Goal: Task Accomplishment & Management: Use online tool/utility

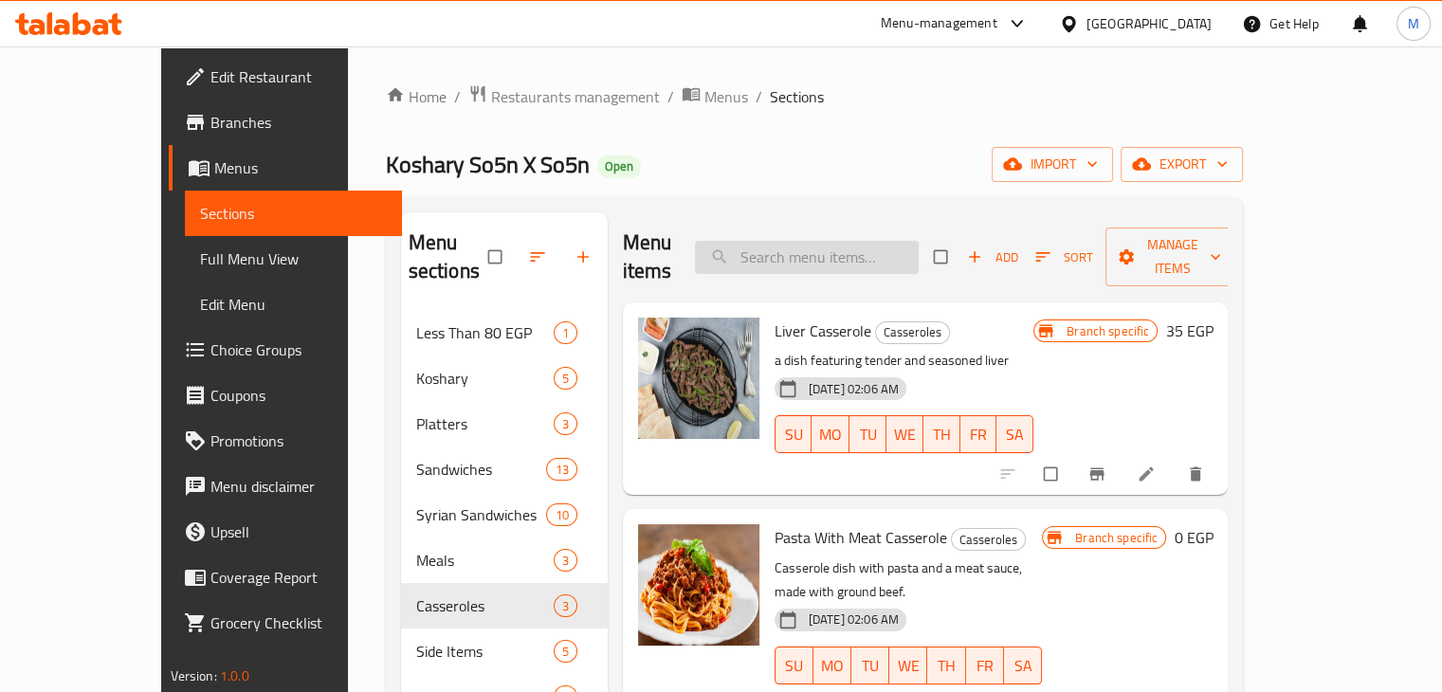
click at [820, 244] on input "search" at bounding box center [807, 257] width 224 height 33
paste input "Pasta With Meat Casserole"
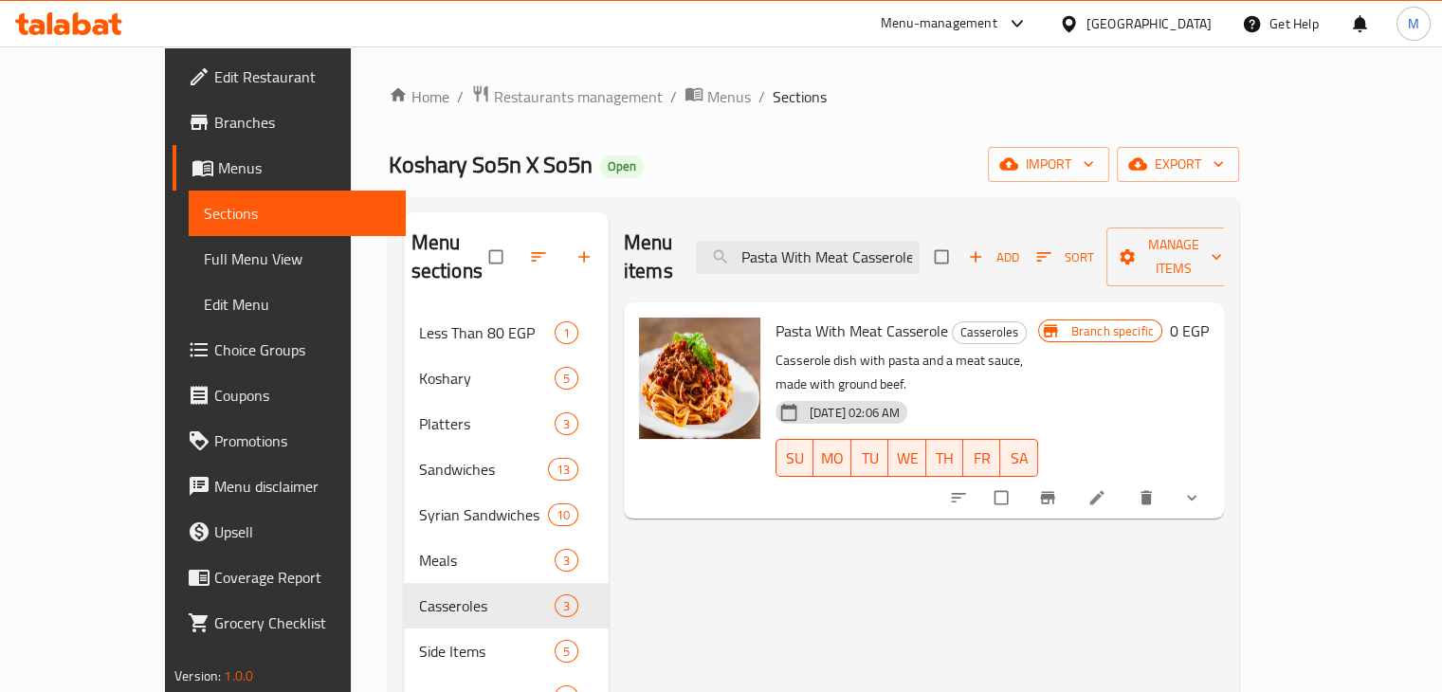
type input "Pasta With Meat Casserole"
click at [1107, 488] on icon at bounding box center [1097, 497] width 19 height 19
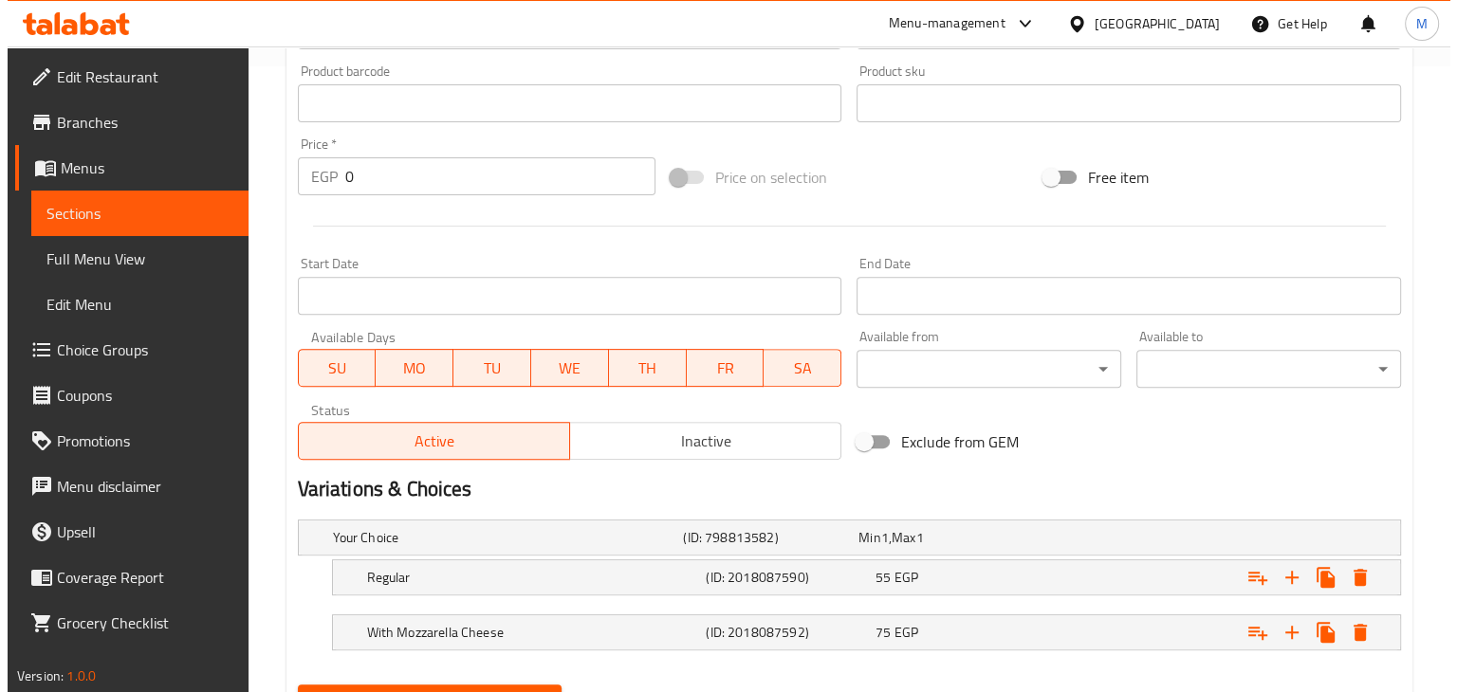
scroll to position [717, 0]
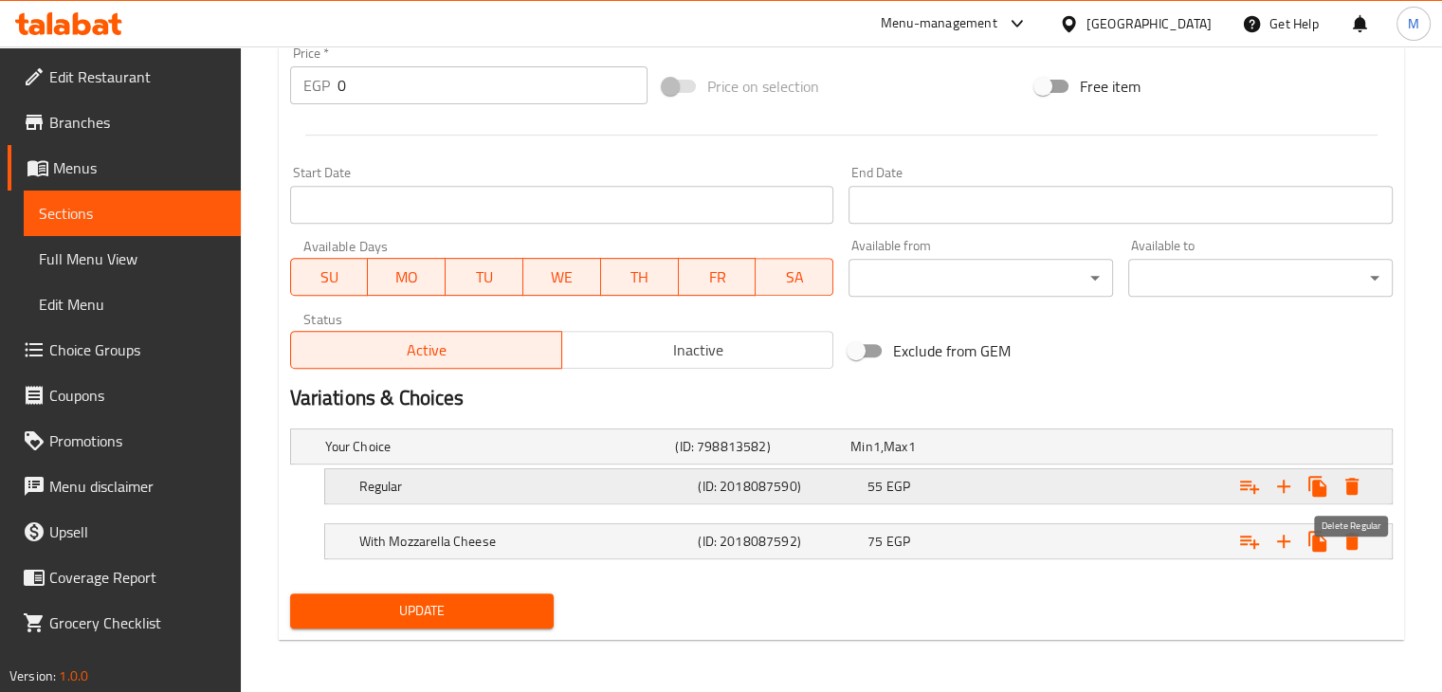
click at [1347, 487] on icon "Expand" at bounding box center [1352, 486] width 13 height 17
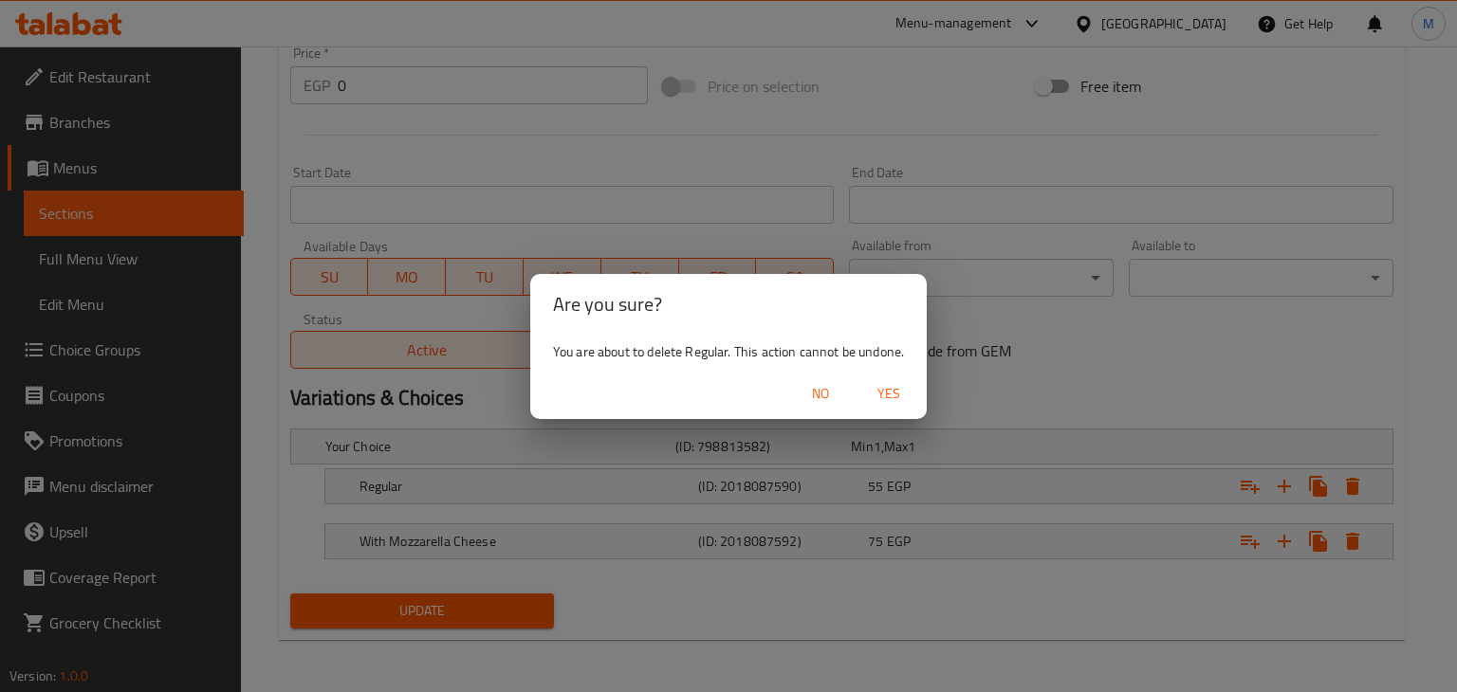
click at [905, 399] on span "Yes" at bounding box center [889, 394] width 46 height 24
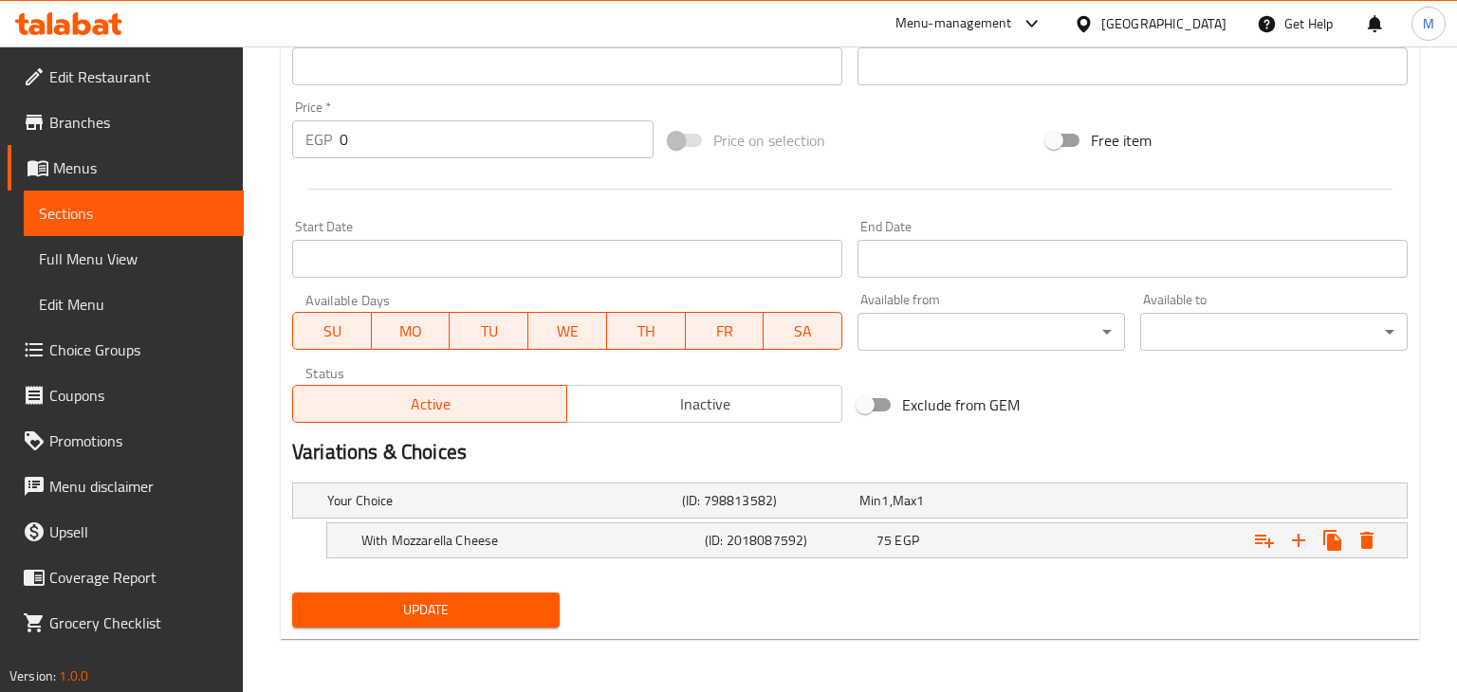
scroll to position [662, 0]
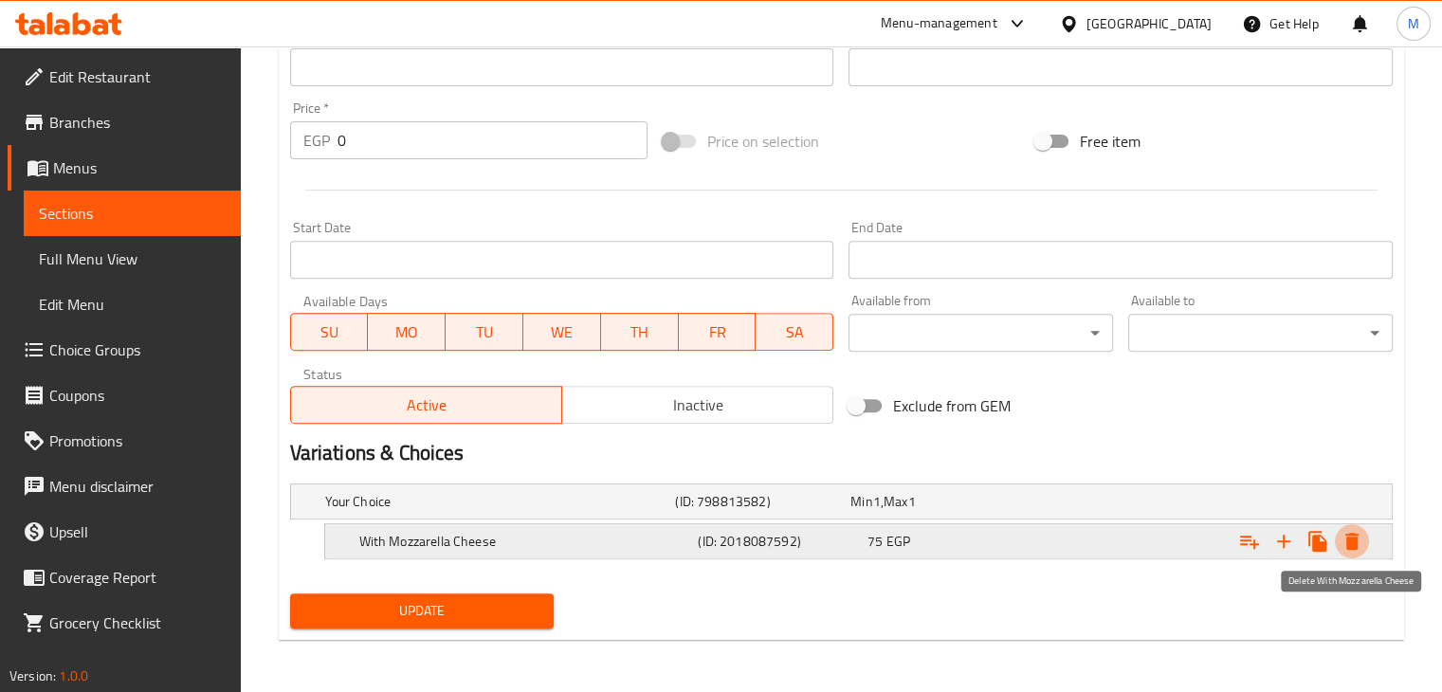
click at [1353, 547] on icon "Expand" at bounding box center [1352, 541] width 13 height 17
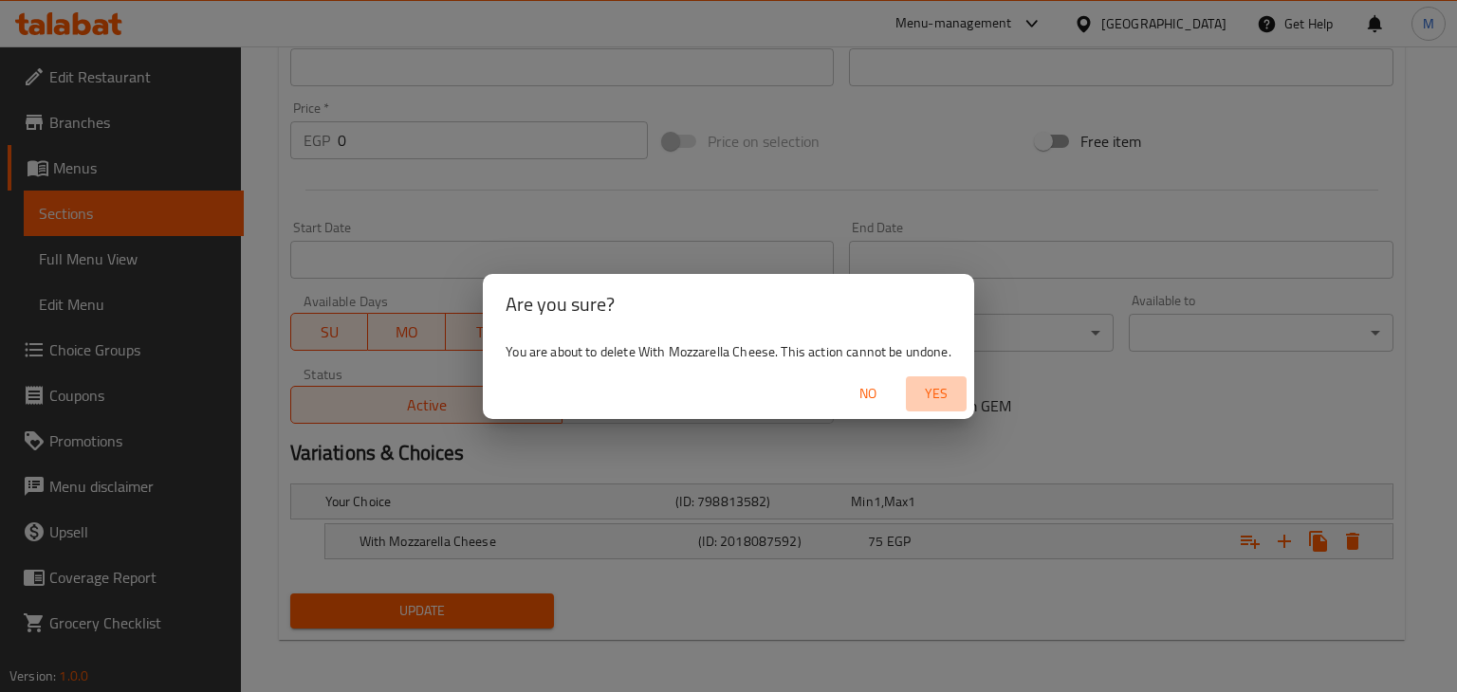
click at [923, 391] on span "Yes" at bounding box center [936, 394] width 46 height 24
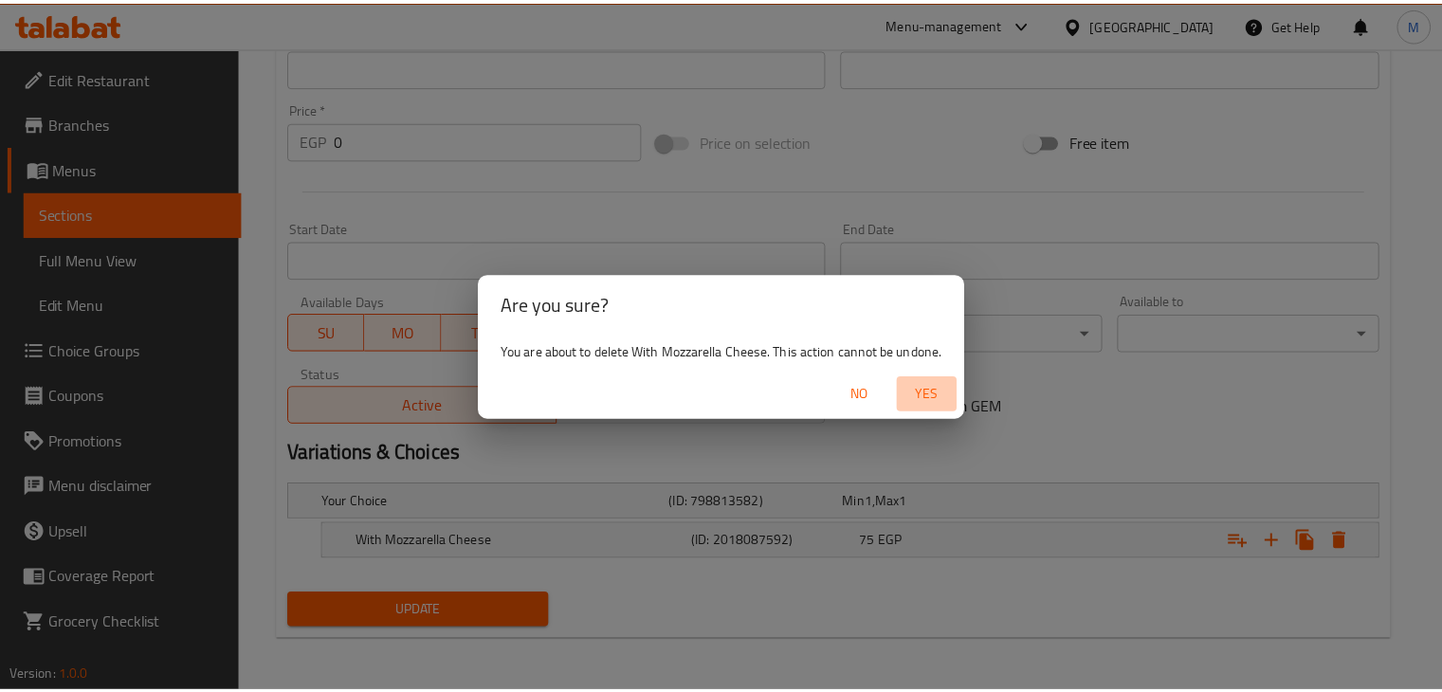
scroll to position [626, 0]
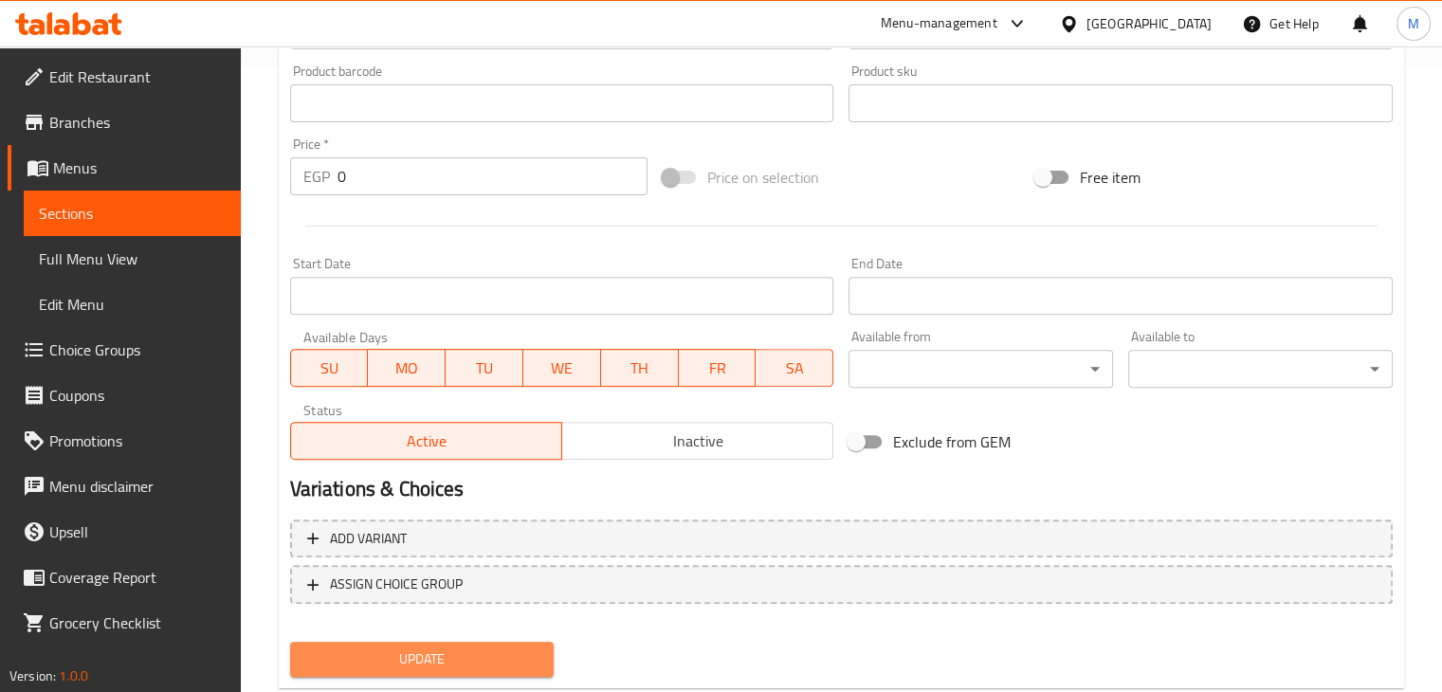
click at [467, 650] on span "Update" at bounding box center [422, 660] width 234 height 24
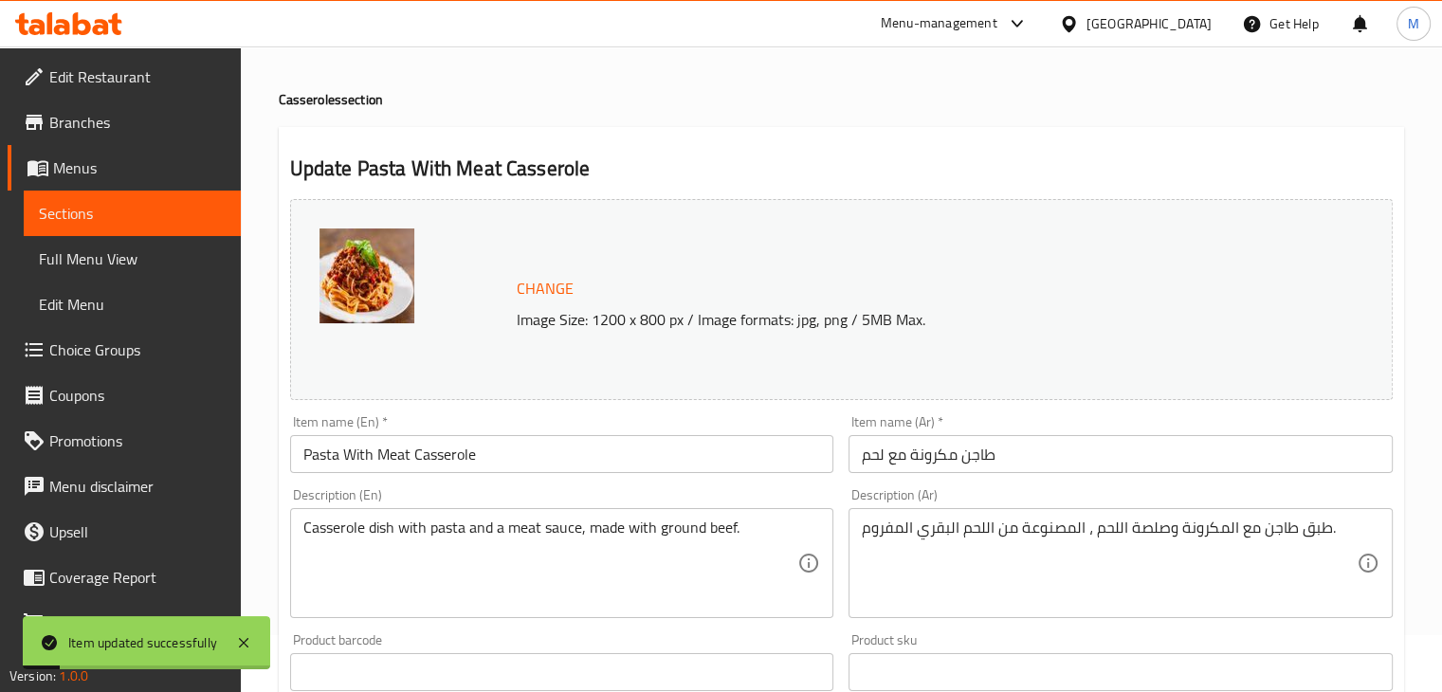
scroll to position [0, 0]
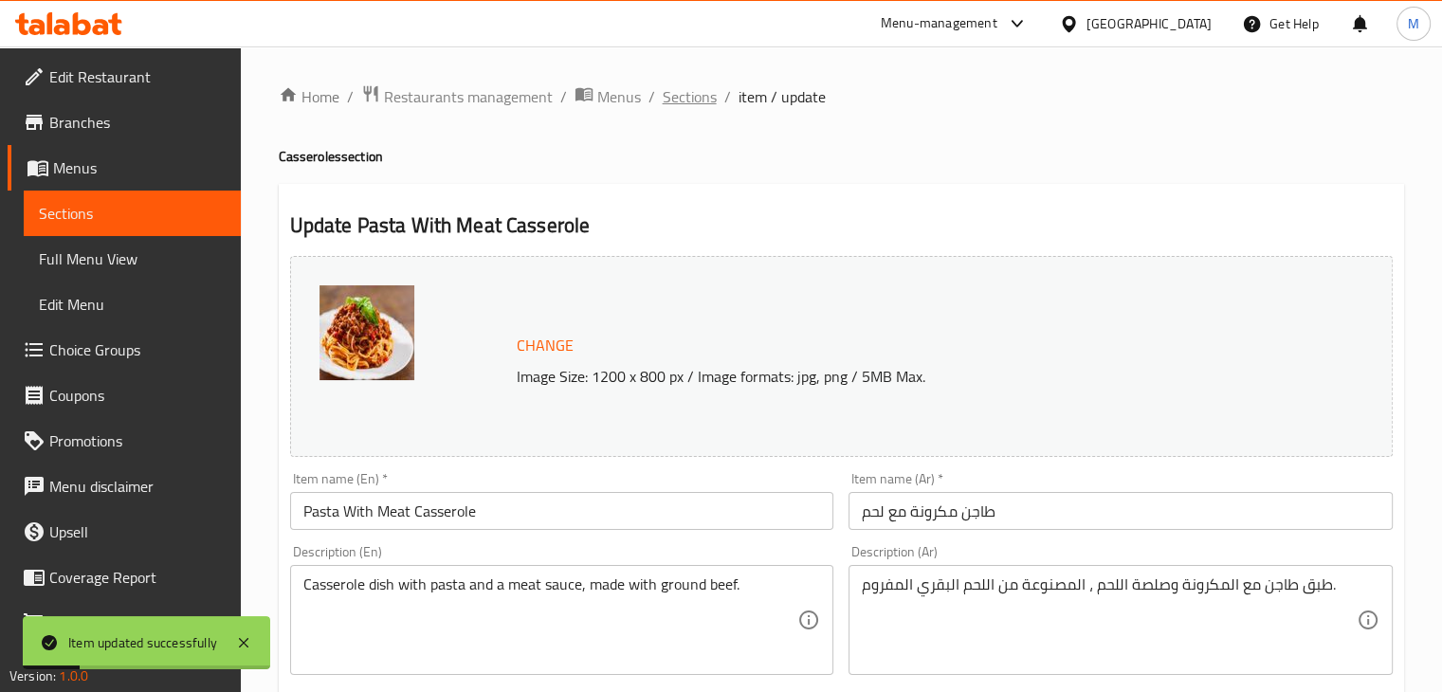
click at [694, 101] on span "Sections" at bounding box center [690, 96] width 54 height 23
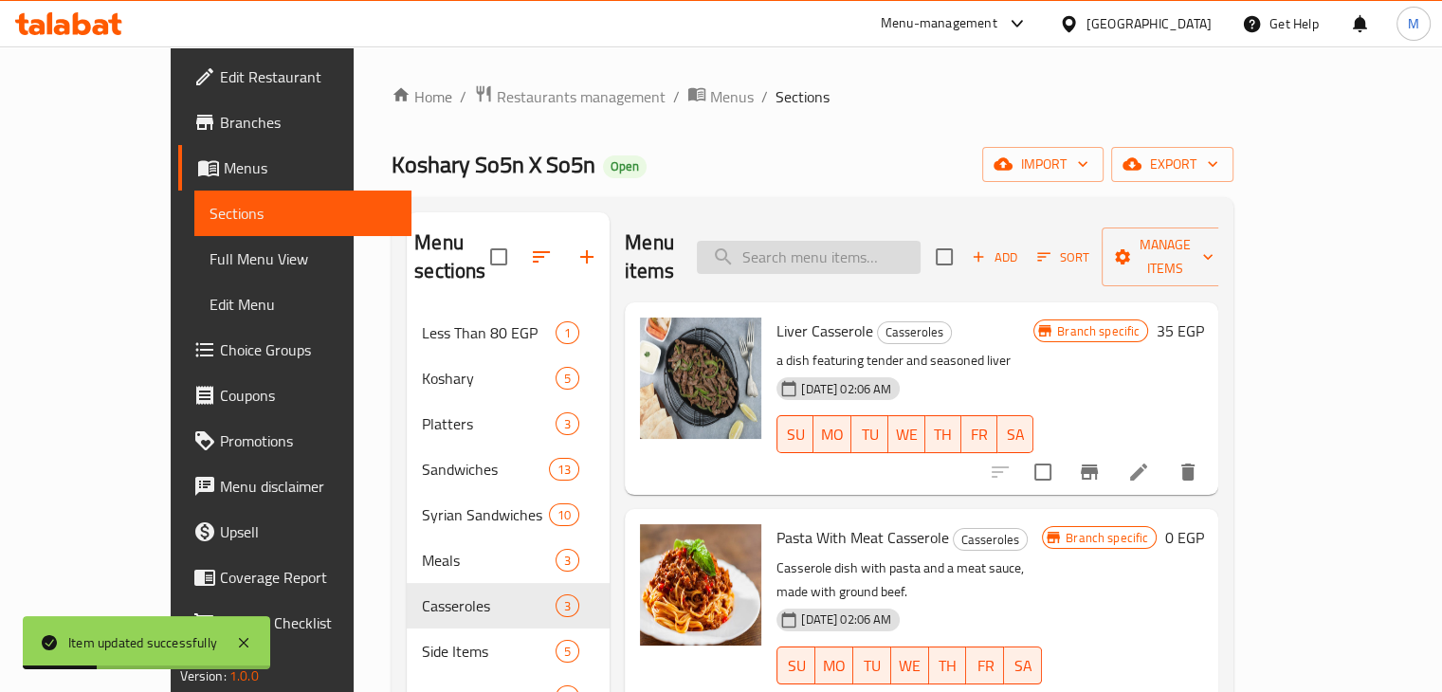
click at [819, 247] on input "search" at bounding box center [809, 257] width 224 height 33
paste input "Pasta With Chicken Casserole"
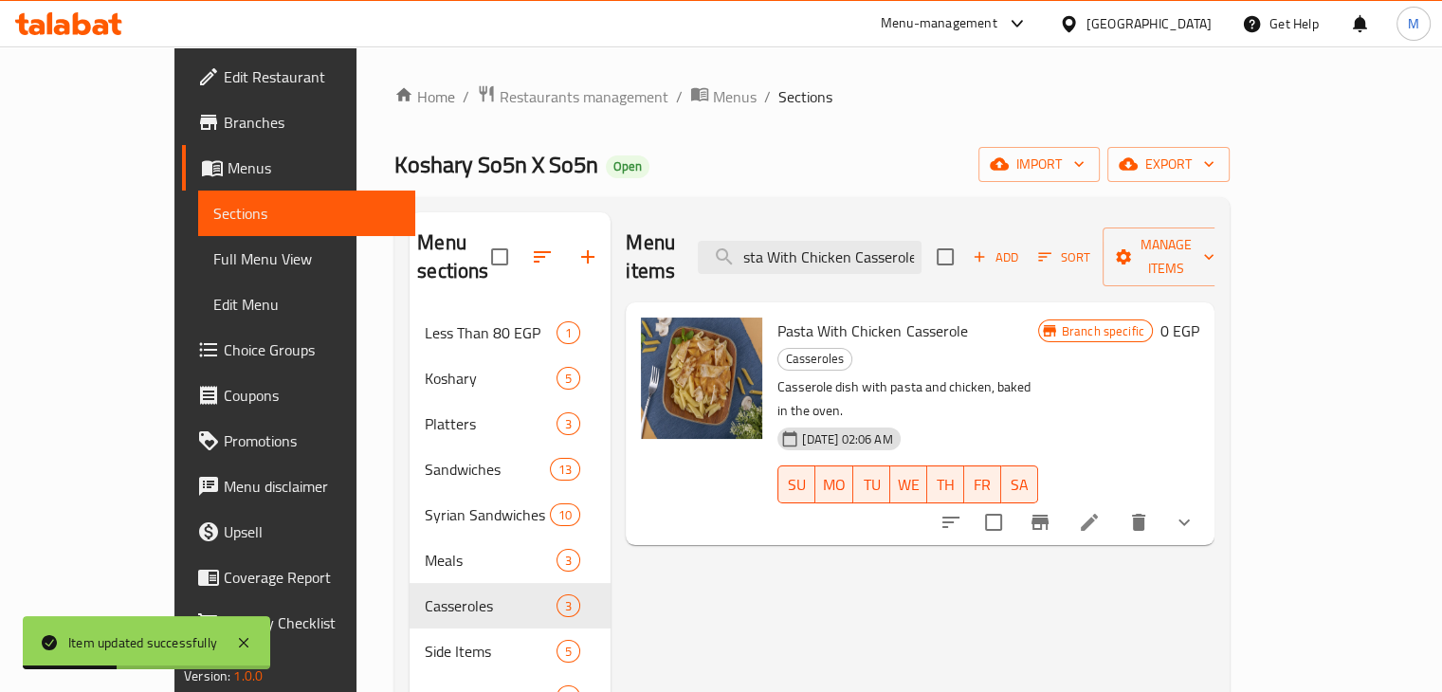
scroll to position [95, 0]
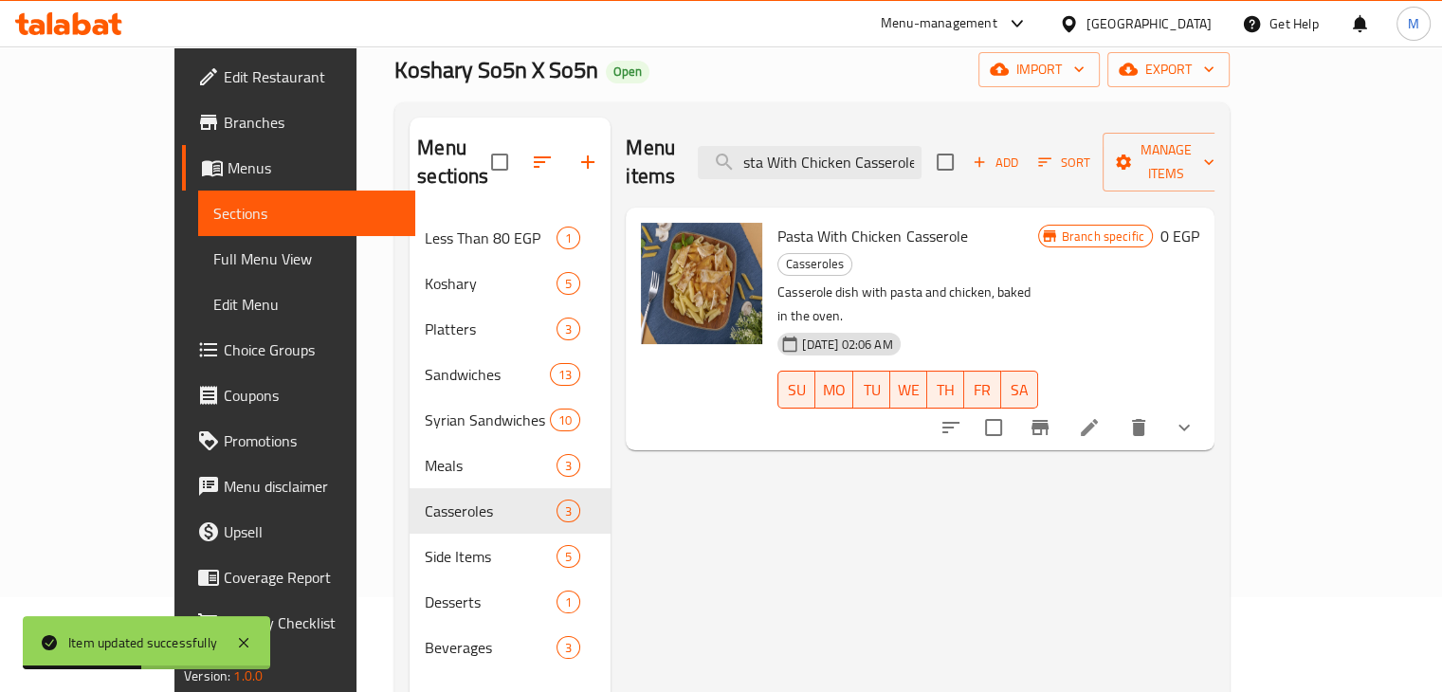
type input "Pasta With Chicken Casserole"
click at [1101, 416] on icon at bounding box center [1089, 427] width 23 height 23
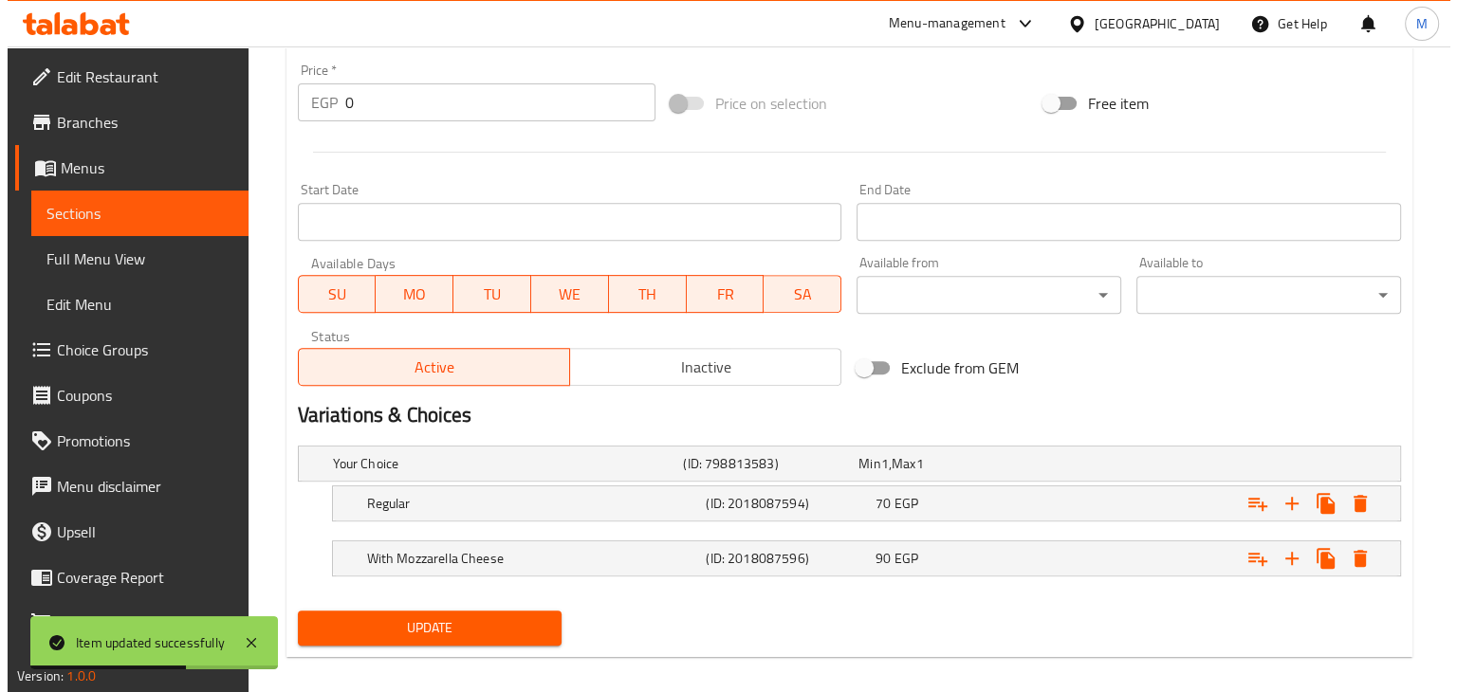
scroll to position [717, 0]
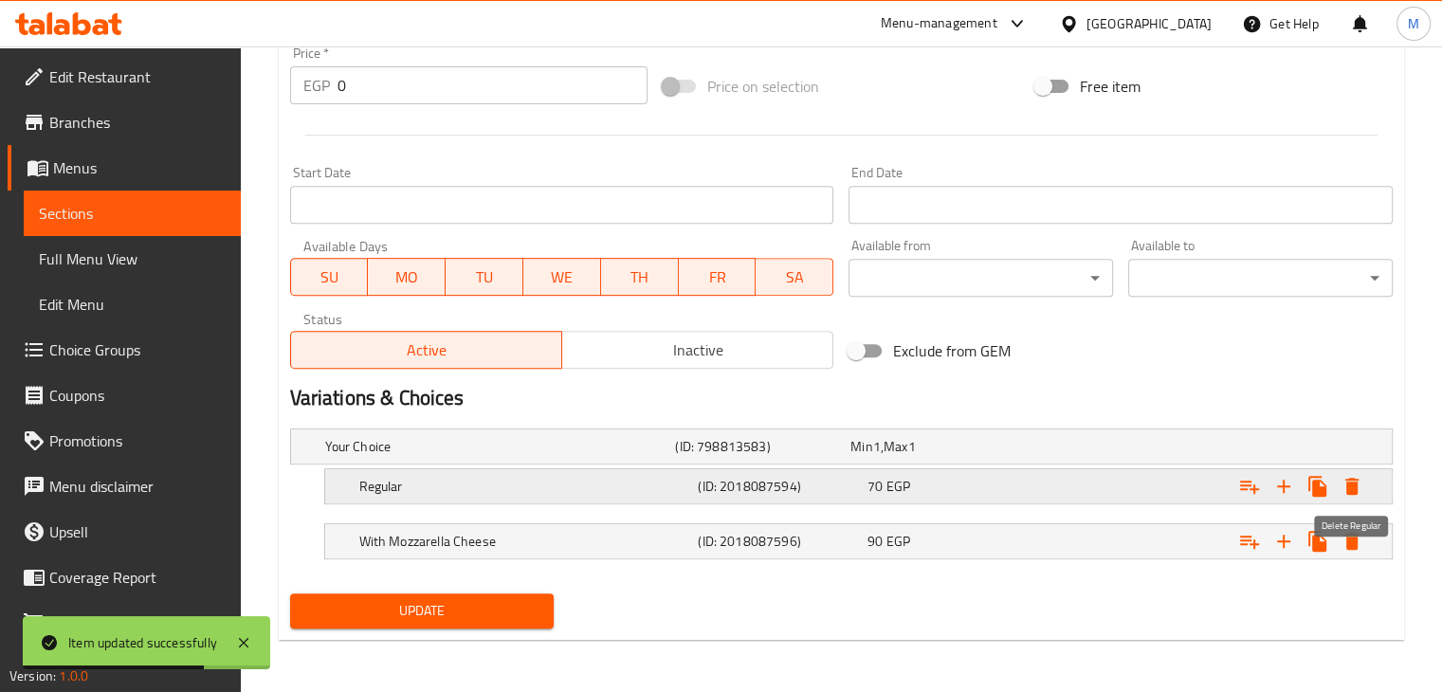
click at [1353, 494] on icon "Expand" at bounding box center [1352, 486] width 23 height 23
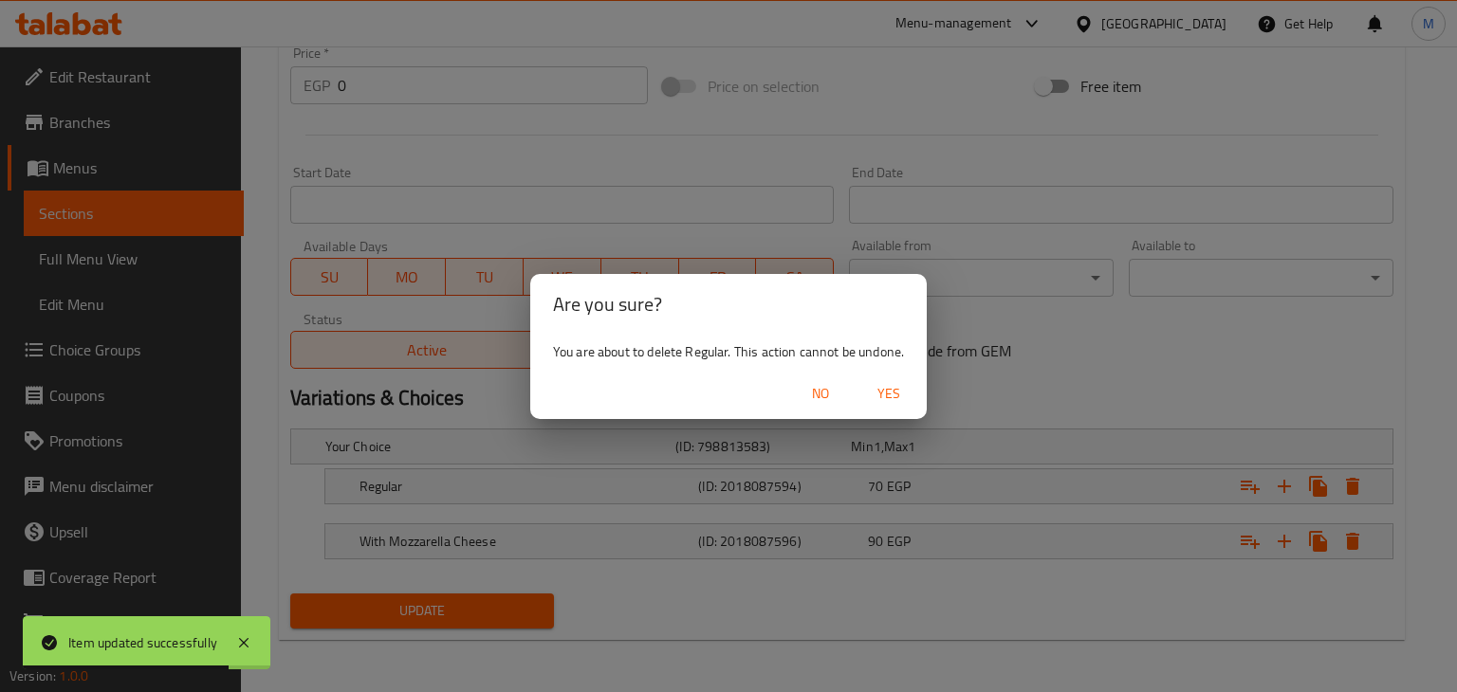
click at [895, 390] on span "Yes" at bounding box center [889, 394] width 46 height 24
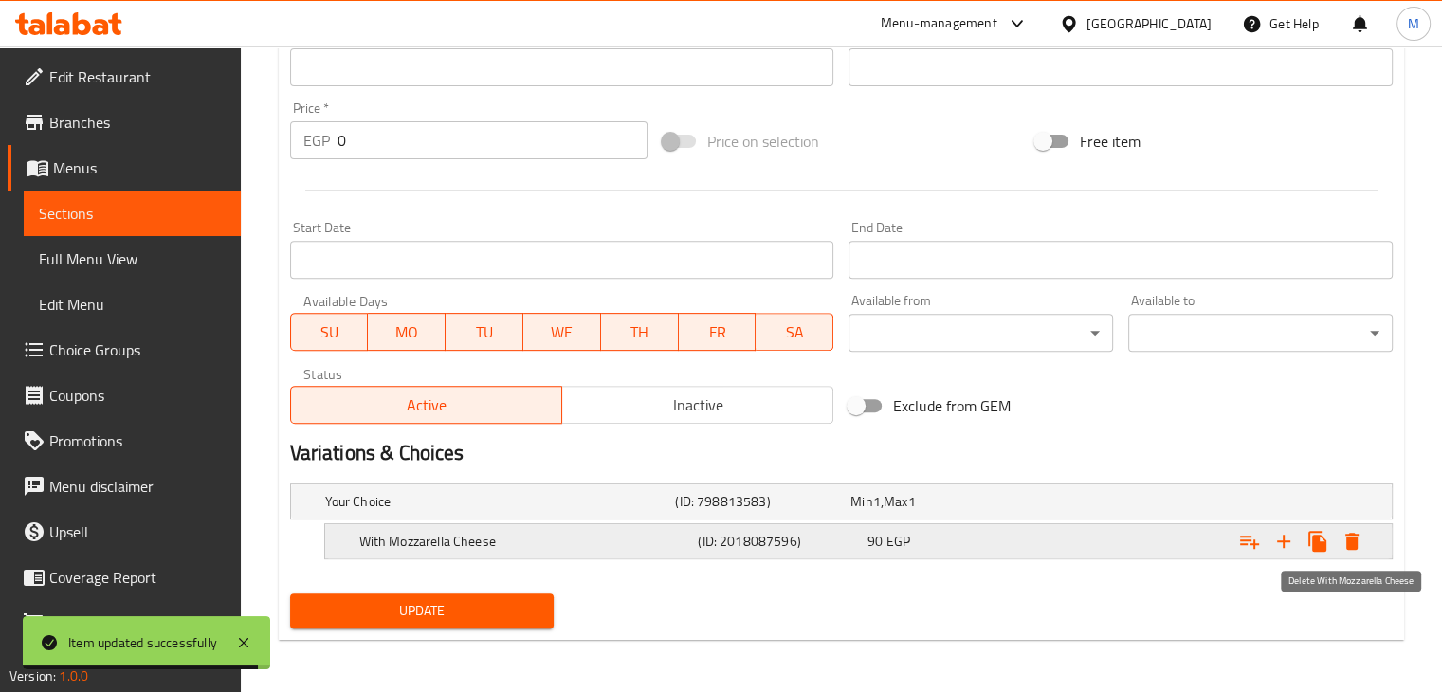
click at [1358, 536] on icon "Expand" at bounding box center [1352, 541] width 23 height 23
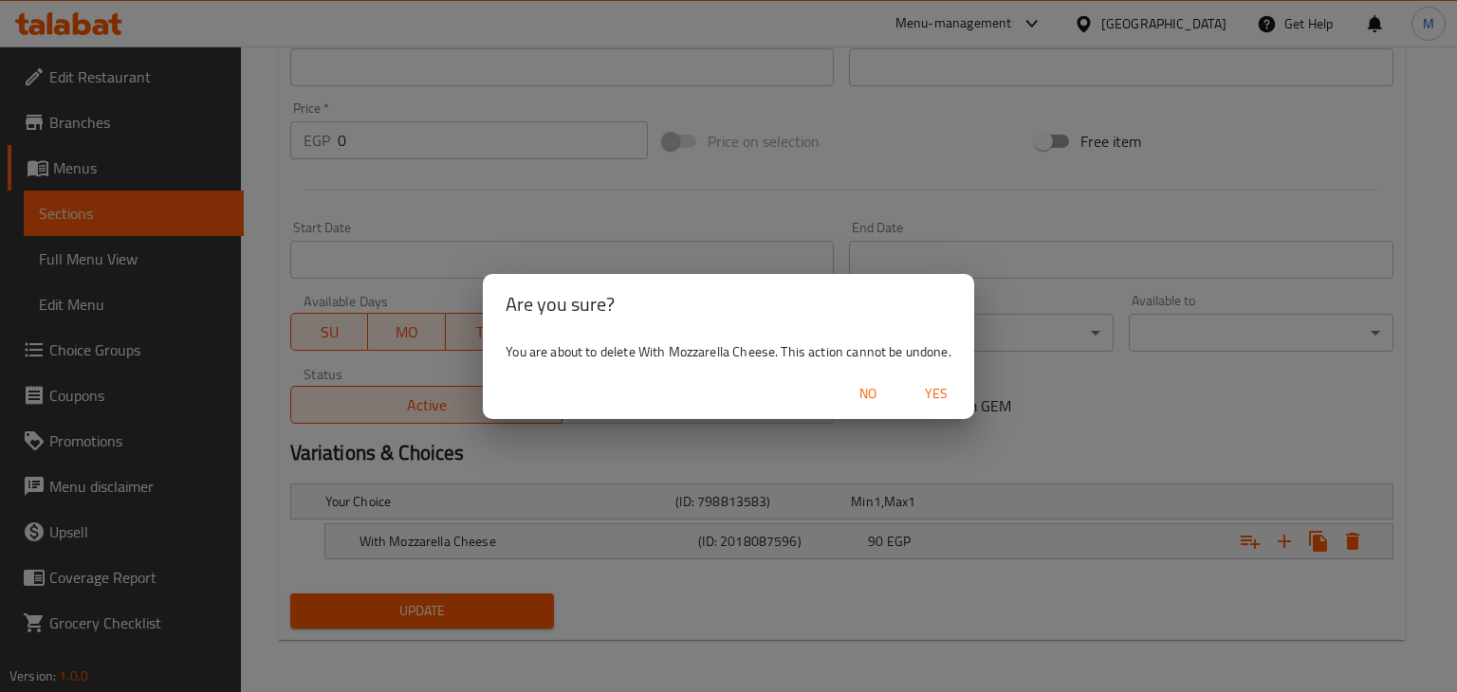
click at [939, 399] on span "Yes" at bounding box center [936, 394] width 46 height 24
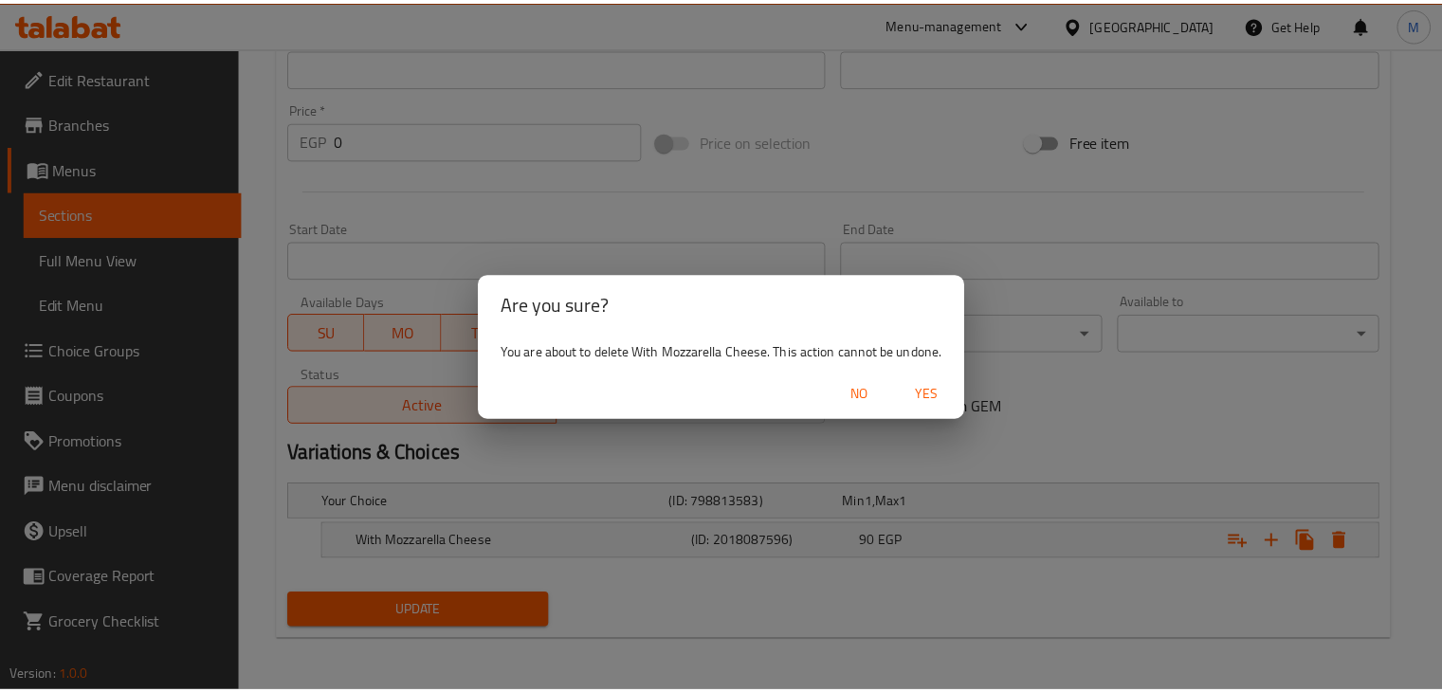
scroll to position [626, 0]
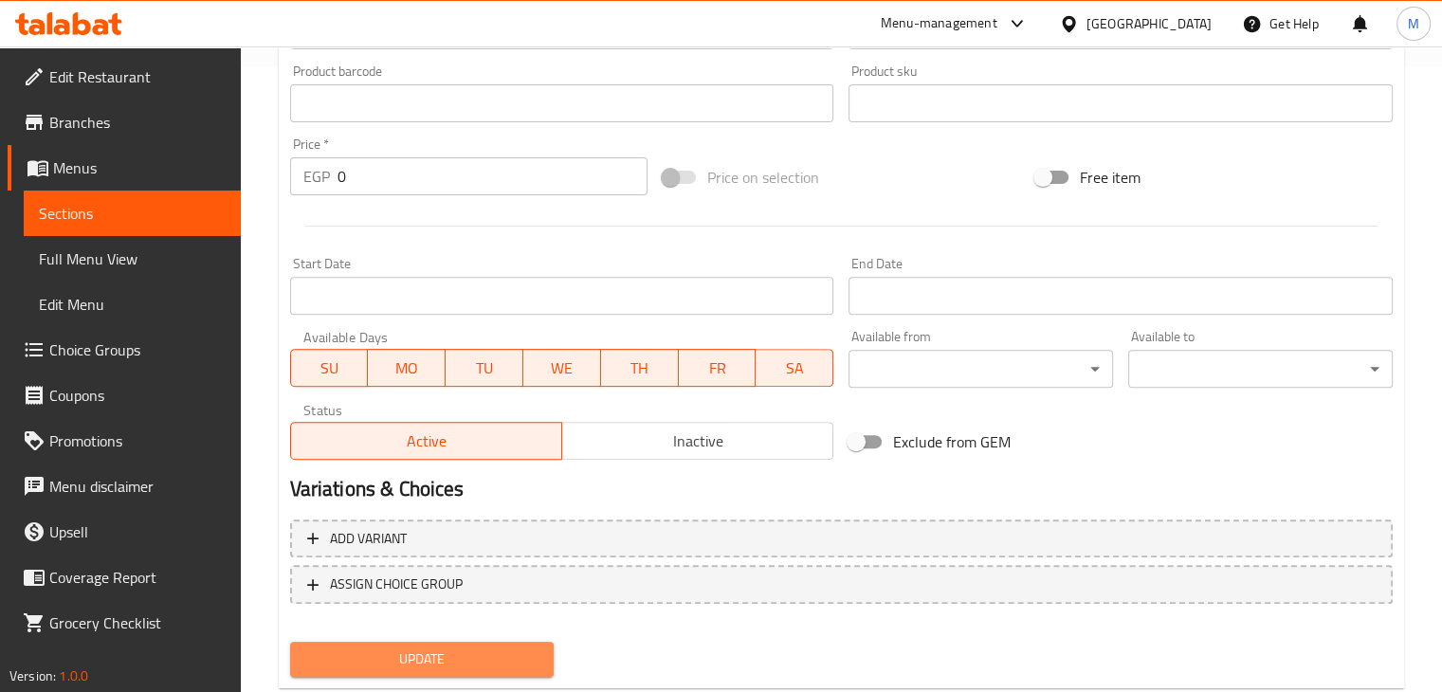
drag, startPoint x: 464, startPoint y: 651, endPoint x: 432, endPoint y: 486, distance: 168.0
click at [465, 651] on span "Update" at bounding box center [422, 660] width 234 height 24
